Goal: Task Accomplishment & Management: Manage account settings

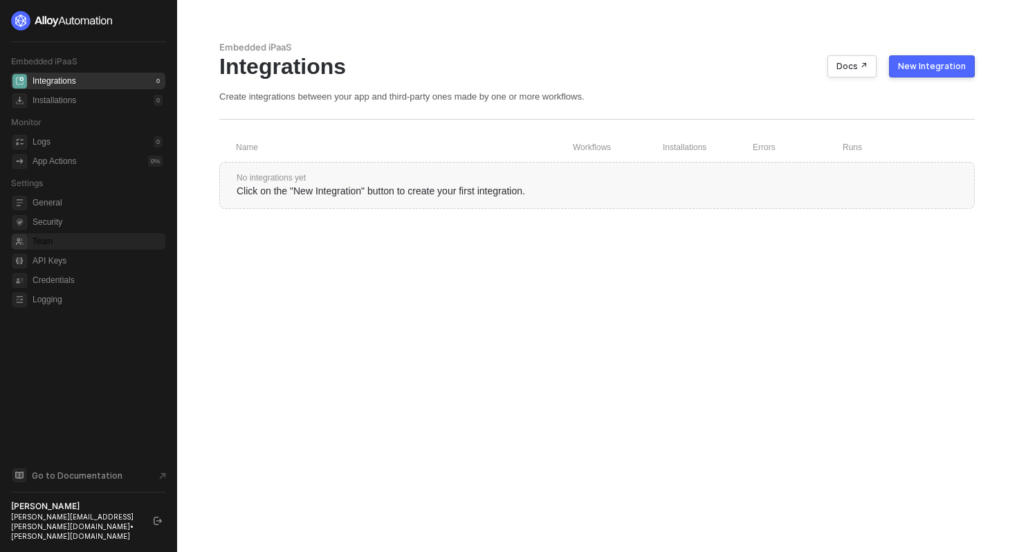
click at [39, 243] on span "Team" at bounding box center [98, 241] width 130 height 17
